Goal: Task Accomplishment & Management: Use online tool/utility

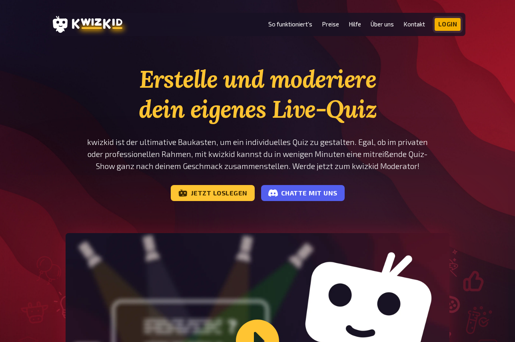
click at [447, 26] on link "Login" at bounding box center [448, 24] width 26 height 13
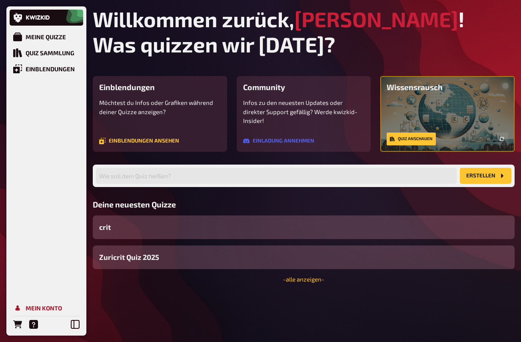
click at [33, 305] on div "Mein Konto" at bounding box center [44, 307] width 36 height 7
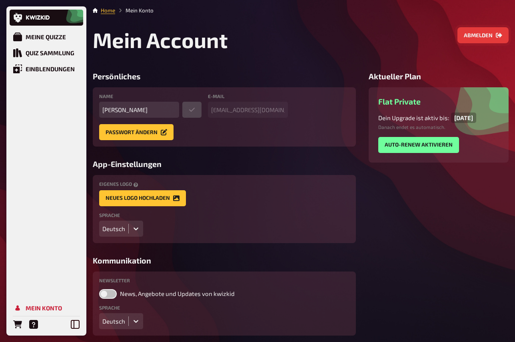
click at [483, 33] on button "Abmelden" at bounding box center [483, 35] width 51 height 16
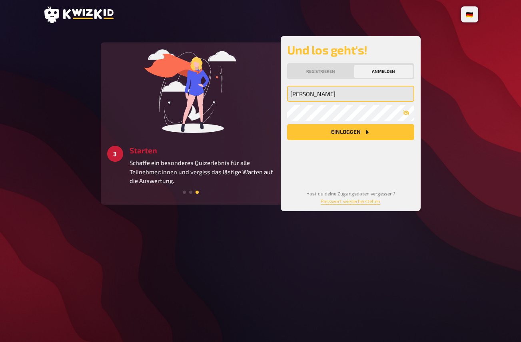
click at [375, 91] on input "tim" at bounding box center [350, 94] width 127 height 16
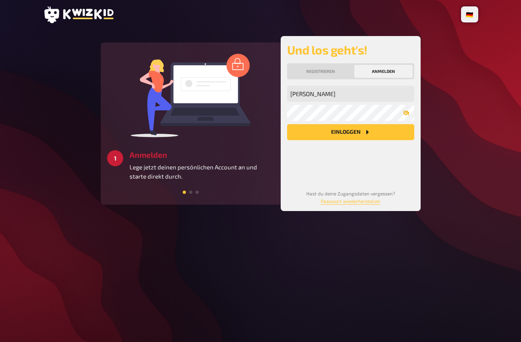
click at [405, 114] on icon "button" at bounding box center [406, 112] width 6 height 5
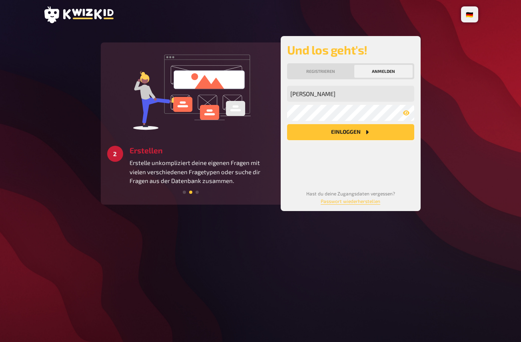
click at [307, 134] on button "Einloggen" at bounding box center [350, 132] width 127 height 16
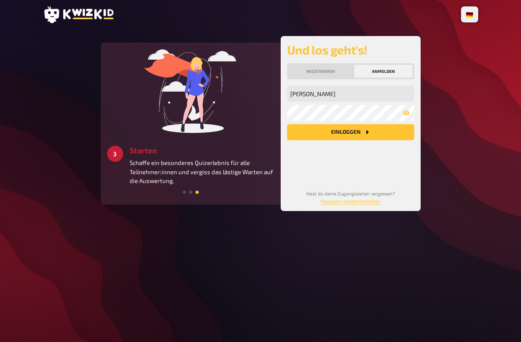
click at [385, 74] on button "Anmelden" at bounding box center [384, 71] width 58 height 13
click at [350, 133] on button "Einloggen" at bounding box center [350, 132] width 127 height 16
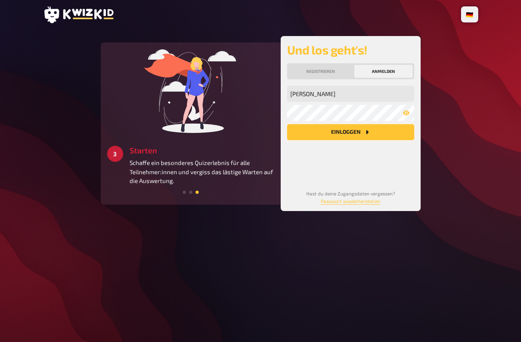
click at [350, 133] on button "Einloggen" at bounding box center [350, 132] width 127 height 16
click at [352, 95] on input "tim" at bounding box center [350, 94] width 127 height 16
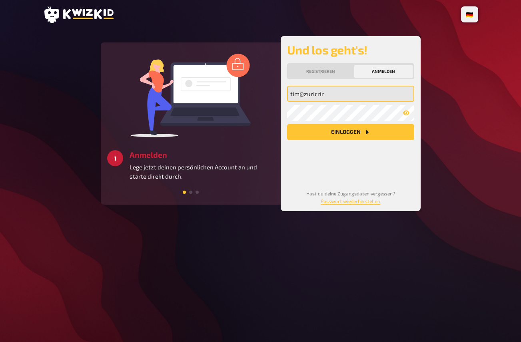
click at [351, 132] on button "Einloggen" at bounding box center [350, 132] width 127 height 16
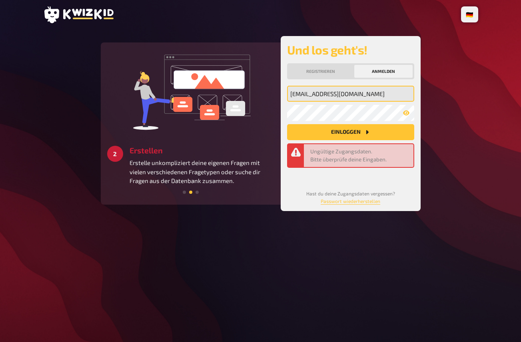
type input "tim@zuricrit.ch"
click at [351, 132] on button "Einloggen" at bounding box center [350, 132] width 127 height 16
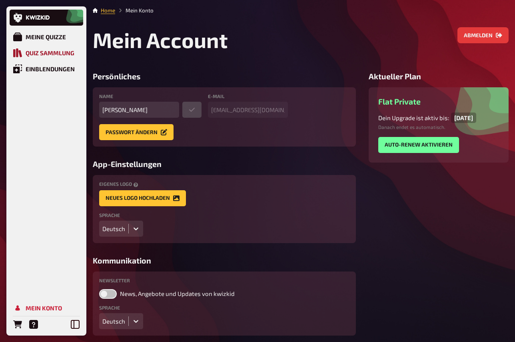
click at [49, 48] on link "Quiz Sammlung" at bounding box center [47, 53] width 74 height 16
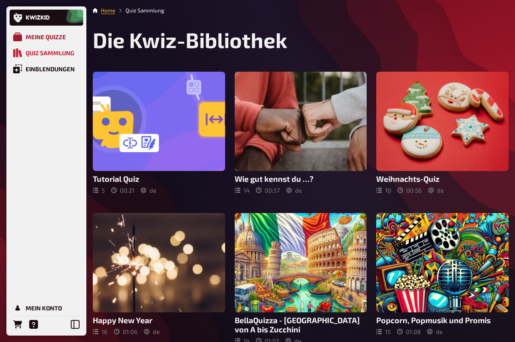
click at [50, 35] on div "Meine Quizze" at bounding box center [46, 36] width 40 height 7
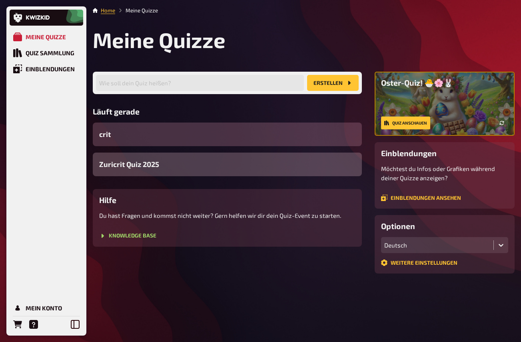
click at [141, 166] on span "Zuricrit Quiz 2025" at bounding box center [129, 164] width 60 height 11
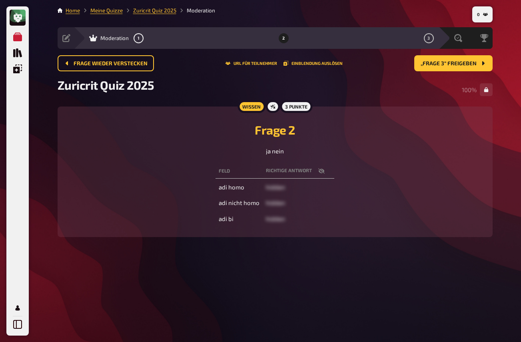
click at [145, 88] on span "Zuricrit Quiz 2025" at bounding box center [106, 85] width 97 height 14
click at [201, 104] on main "Home Meine Quizze Zuricrit Quiz 2025 Moderation Vorbereitung Inhalte Bearbeiten…" at bounding box center [275, 127] width 435 height 243
click at [145, 84] on span "Zuricrit Quiz 2025" at bounding box center [106, 85] width 97 height 14
click at [353, 76] on div "Frage wieder verstecken URL für Teilnehmer Einblendung auslösen „Frage 3“ freig…" at bounding box center [275, 66] width 435 height 22
click at [113, 65] on span "Frage wieder verstecken" at bounding box center [111, 64] width 74 height 6
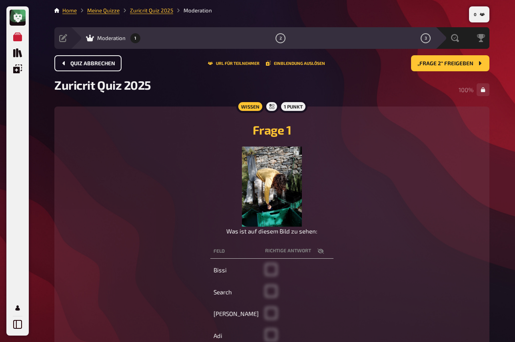
click at [113, 65] on span "Quiz abbrechen" at bounding box center [92, 64] width 45 height 6
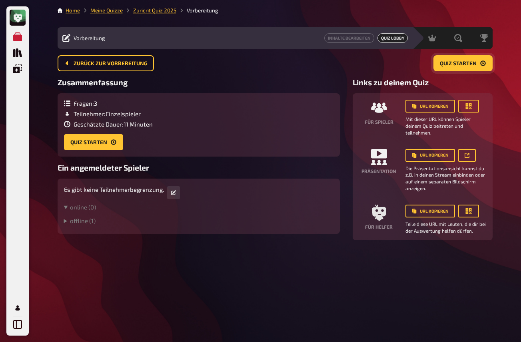
click at [478, 63] on button "Quiz starten" at bounding box center [463, 63] width 59 height 16
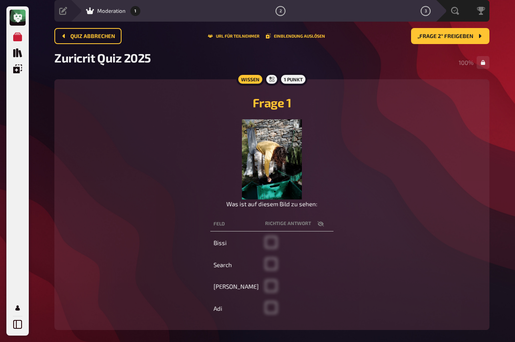
scroll to position [23, 0]
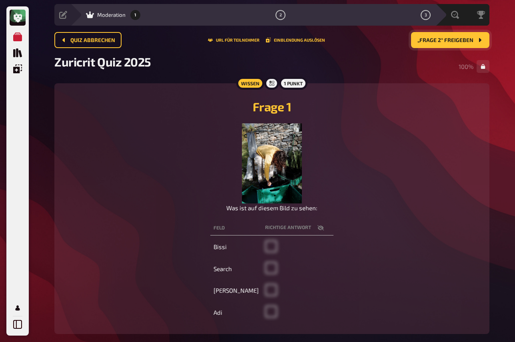
click at [432, 38] on span "„Frage 2“ freigeben" at bounding box center [446, 41] width 56 height 6
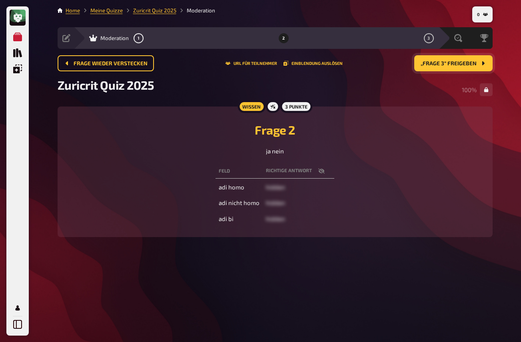
click at [431, 61] on span "„Frage 3“ freigeben" at bounding box center [449, 64] width 56 height 6
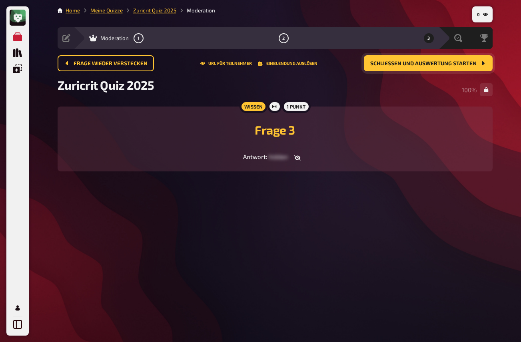
click at [431, 61] on span "Schließen und Auswertung starten" at bounding box center [424, 64] width 106 height 6
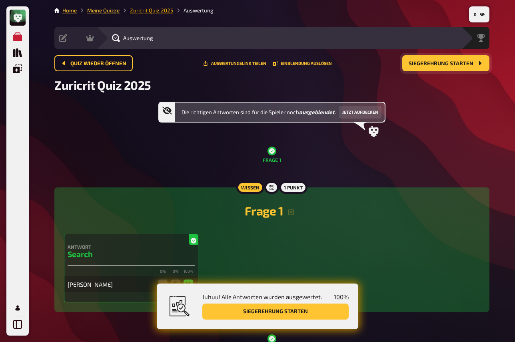
click at [153, 11] on link "Zuricrit Quiz 2025" at bounding box center [151, 10] width 43 height 6
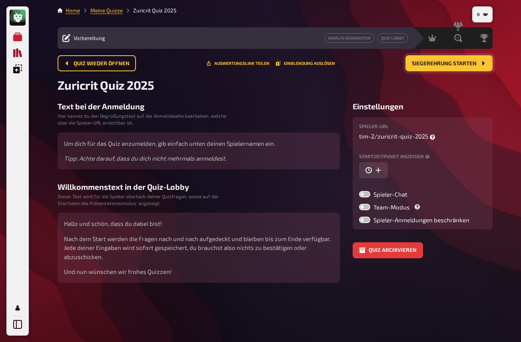
click at [19, 48] on icon "Quiz Sammlung" at bounding box center [17, 52] width 9 height 9
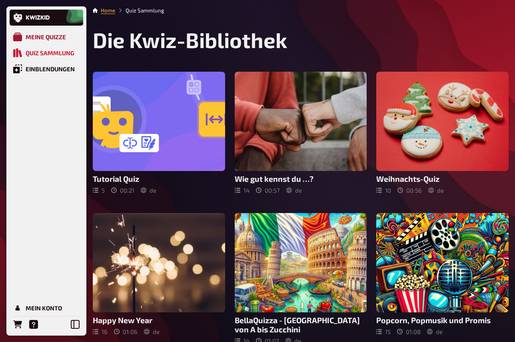
click at [23, 39] on link "Meine Quizze" at bounding box center [47, 37] width 74 height 16
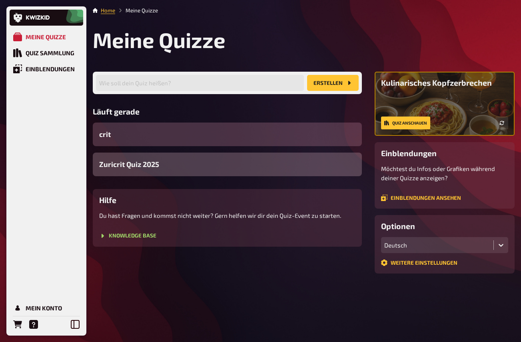
click at [113, 161] on span "Zuricrit Quiz 2025" at bounding box center [129, 164] width 60 height 11
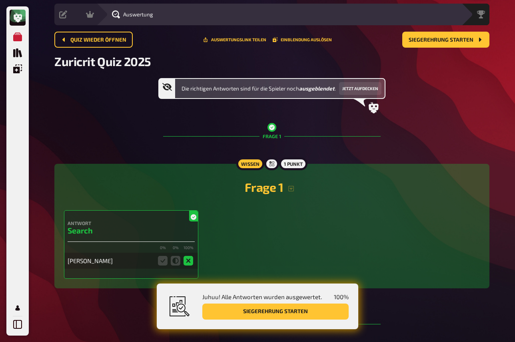
scroll to position [20, 0]
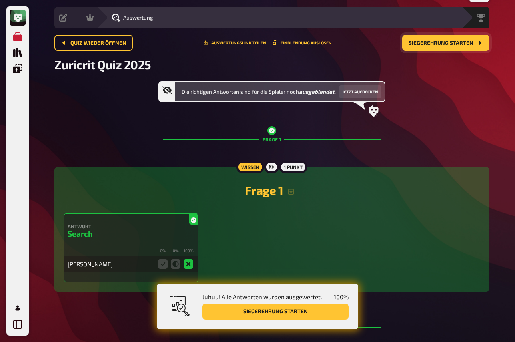
click at [449, 50] on button "Siegerehrung starten" at bounding box center [446, 43] width 87 height 16
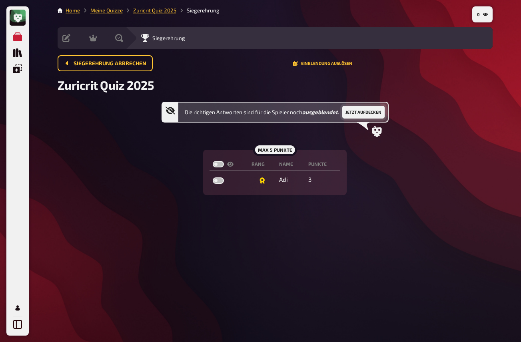
click at [354, 112] on button "Jetzt aufdecken" at bounding box center [364, 112] width 42 height 13
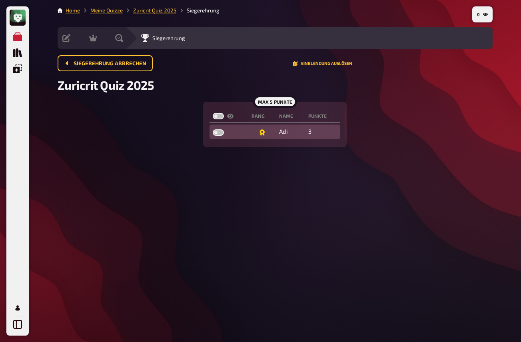
click at [219, 130] on label at bounding box center [218, 132] width 11 height 6
click at [213, 129] on input "checkbox" at bounding box center [212, 129] width 0 height 0
checkbox input "true"
click at [219, 130] on label at bounding box center [218, 132] width 11 height 6
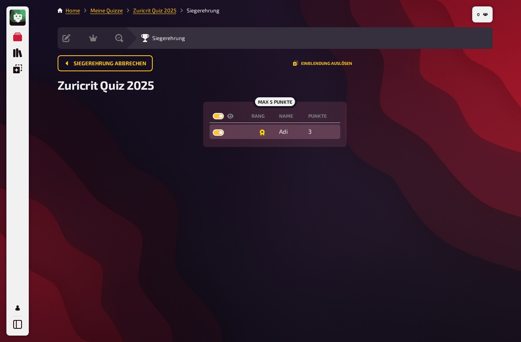
click at [213, 129] on input "checkbox" at bounding box center [212, 129] width 0 height 0
checkbox input "false"
click at [219, 130] on label at bounding box center [218, 132] width 11 height 6
click at [213, 129] on input "checkbox" at bounding box center [212, 129] width 0 height 0
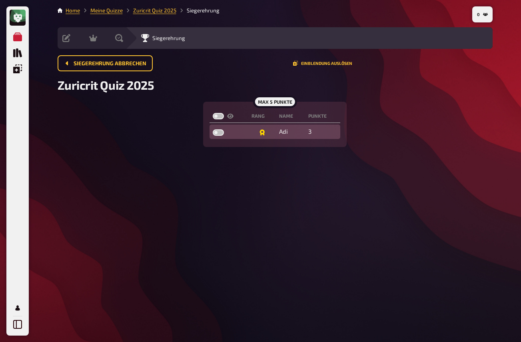
checkbox input "true"
click at [219, 130] on label at bounding box center [218, 132] width 11 height 6
click at [213, 129] on input "checkbox" at bounding box center [212, 129] width 0 height 0
checkbox input "false"
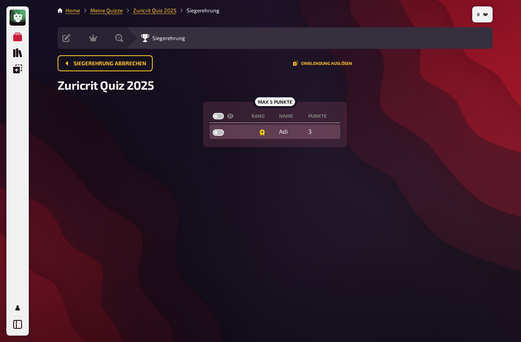
checkbox input "false"
click at [219, 130] on label at bounding box center [218, 132] width 11 height 6
click at [213, 129] on input "checkbox" at bounding box center [212, 129] width 0 height 0
checkbox input "true"
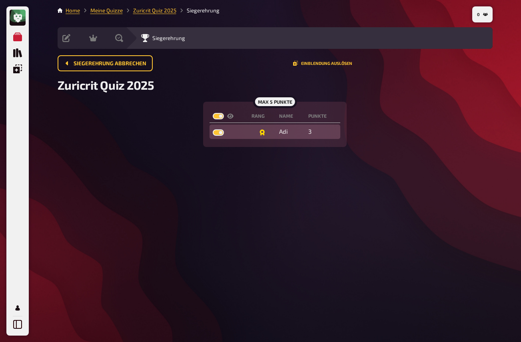
click at [219, 130] on label at bounding box center [218, 132] width 11 height 6
click at [213, 129] on input "checkbox" at bounding box center [212, 129] width 0 height 0
checkbox input "false"
click at [219, 130] on label at bounding box center [218, 132] width 11 height 6
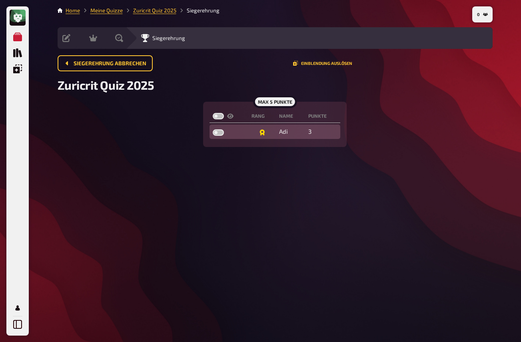
click at [213, 129] on input "checkbox" at bounding box center [212, 129] width 0 height 0
checkbox input "true"
click at [219, 130] on label at bounding box center [218, 132] width 11 height 6
click at [213, 129] on input "checkbox" at bounding box center [212, 129] width 0 height 0
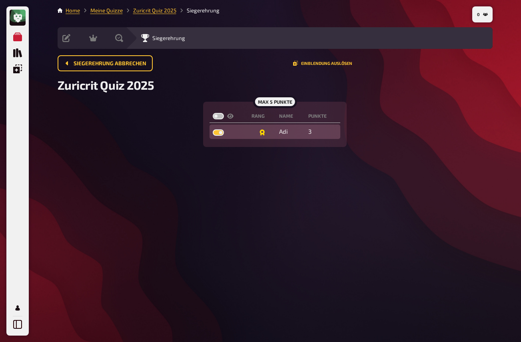
checkbox input "false"
click at [219, 130] on label at bounding box center [218, 132] width 11 height 6
click at [213, 129] on input "checkbox" at bounding box center [212, 129] width 0 height 0
checkbox input "true"
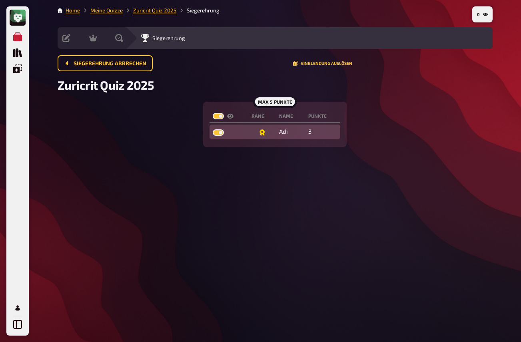
checkbox input "true"
click at [219, 130] on label at bounding box center [218, 132] width 11 height 6
click at [213, 129] on input "checkbox" at bounding box center [212, 129] width 0 height 0
checkbox input "false"
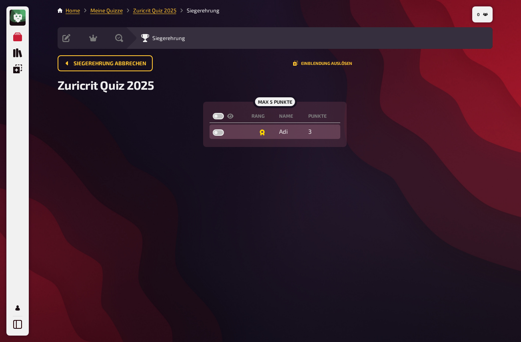
click at [219, 130] on label at bounding box center [218, 132] width 11 height 6
click at [213, 129] on input "checkbox" at bounding box center [212, 129] width 0 height 0
checkbox input "true"
checkbox input "false"
click at [219, 130] on label at bounding box center [218, 132] width 11 height 6
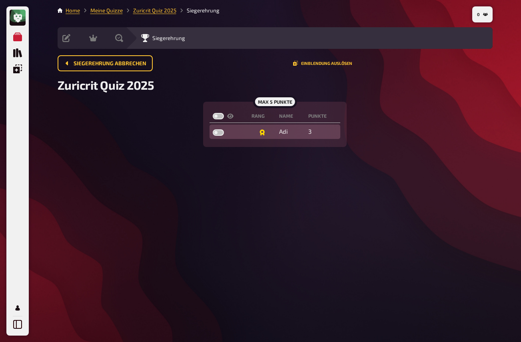
click at [213, 129] on input "checkbox" at bounding box center [212, 129] width 0 height 0
checkbox input "true"
checkbox input "false"
click at [219, 130] on label at bounding box center [218, 132] width 11 height 6
click at [213, 129] on input "checkbox" at bounding box center [212, 129] width 0 height 0
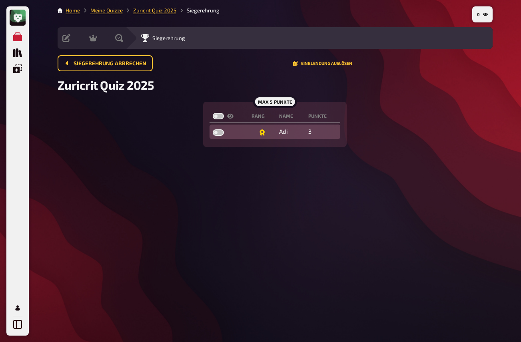
checkbox input "true"
click at [219, 130] on label at bounding box center [218, 132] width 11 height 6
click at [213, 129] on input "checkbox" at bounding box center [212, 129] width 0 height 0
checkbox input "false"
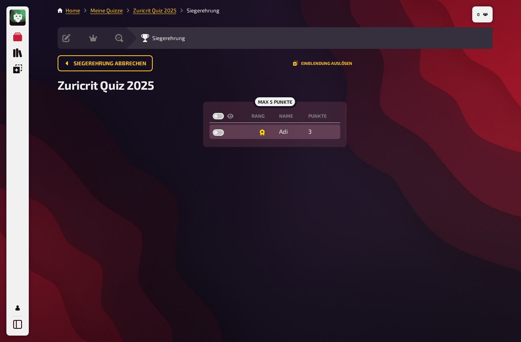
checkbox input "false"
click at [219, 130] on label at bounding box center [218, 132] width 11 height 6
click at [213, 129] on input "checkbox" at bounding box center [212, 129] width 0 height 0
checkbox input "true"
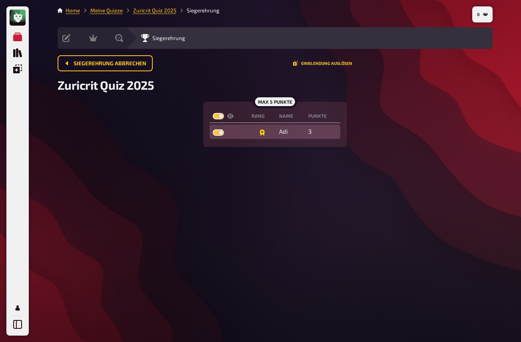
click at [219, 130] on label at bounding box center [218, 132] width 11 height 6
click at [213, 129] on input "checkbox" at bounding box center [212, 129] width 0 height 0
checkbox input "false"
click at [219, 130] on label at bounding box center [218, 132] width 11 height 6
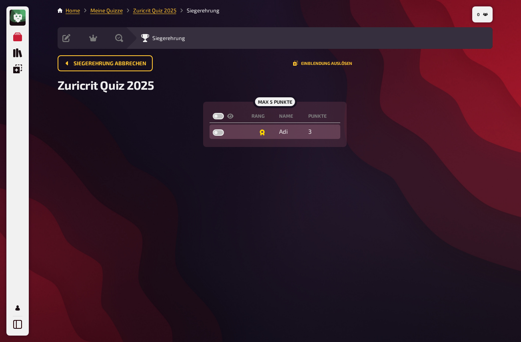
click at [213, 129] on input "checkbox" at bounding box center [212, 129] width 0 height 0
checkbox input "true"
click at [162, 145] on div "max 5 Punkte Rang Name Punkte Adi 3" at bounding box center [275, 124] width 435 height 45
